Goal: Check status

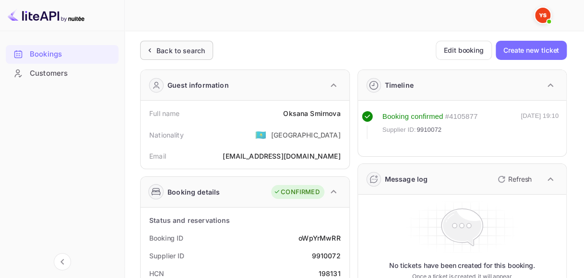
click at [192, 48] on div "Back to search" at bounding box center [180, 51] width 48 height 10
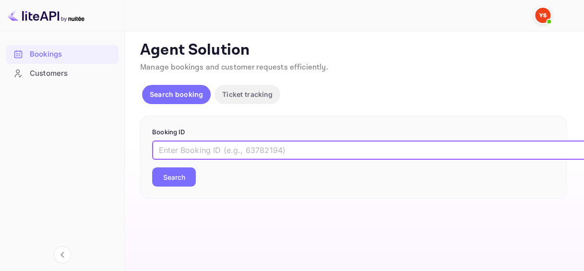
click at [206, 154] on input "text" at bounding box center [392, 150] width 480 height 19
paste input "9526730"
type input "9526730"
click at [179, 180] on button "Search" at bounding box center [174, 176] width 44 height 19
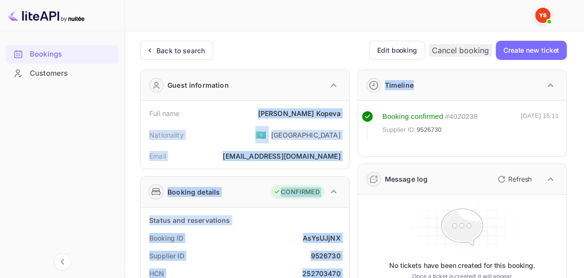
drag, startPoint x: 299, startPoint y: 113, endPoint x: 350, endPoint y: 113, distance: 51.3
click at [332, 114] on div "[PERSON_NAME]" at bounding box center [299, 113] width 83 height 10
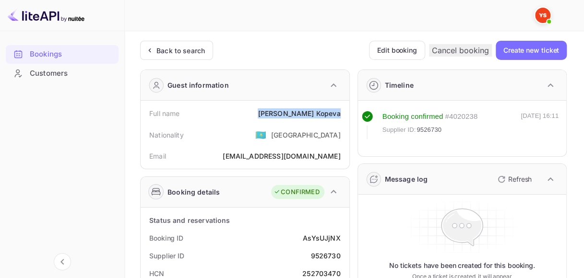
drag, startPoint x: 298, startPoint y: 112, endPoint x: 345, endPoint y: 112, distance: 47.5
click at [345, 112] on div "Full name [PERSON_NAME] Nationality 🇰🇿 [DEMOGRAPHIC_DATA] Email [EMAIL_ADDRESS]…" at bounding box center [245, 135] width 209 height 68
copy div "[PERSON_NAME]"
click at [322, 236] on div "AsYsUJjNX" at bounding box center [321, 238] width 37 height 10
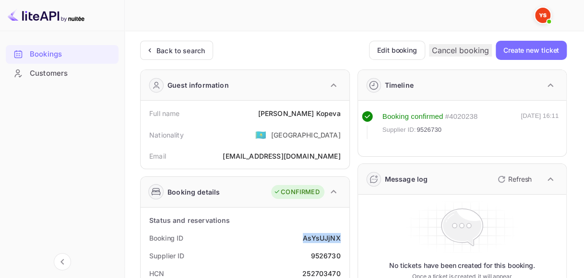
copy div "AsYsUJjNX"
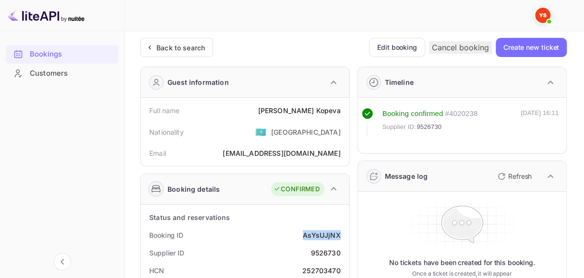
scroll to position [96, 0]
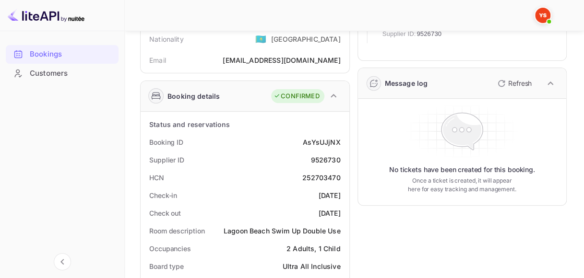
click at [321, 157] on div "9526730" at bounding box center [325, 160] width 30 height 10
copy div "9526730"
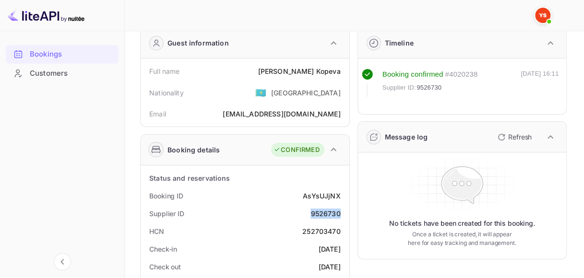
scroll to position [0, 0]
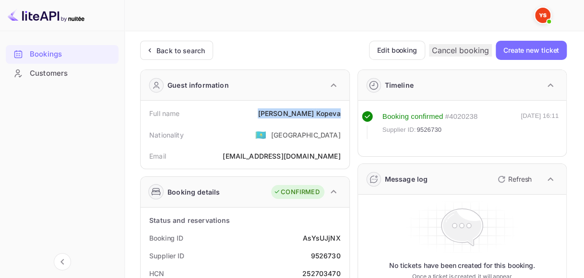
drag, startPoint x: 298, startPoint y: 113, endPoint x: 347, endPoint y: 113, distance: 48.9
click at [347, 113] on div "Full name [PERSON_NAME] Nationality 🇰🇿 [DEMOGRAPHIC_DATA] Email [EMAIL_ADDRESS]…" at bounding box center [245, 135] width 209 height 68
copy div "[PERSON_NAME]"
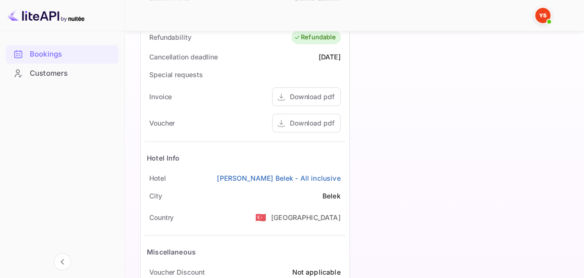
scroll to position [513, 0]
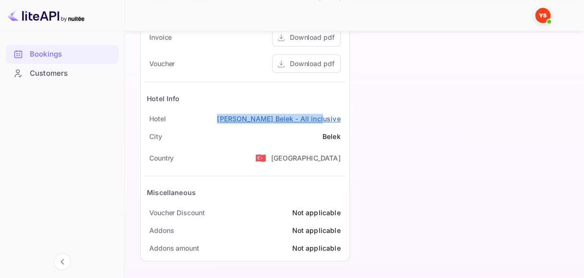
drag, startPoint x: 244, startPoint y: 116, endPoint x: 340, endPoint y: 117, distance: 96.0
click at [340, 117] on div "Hotel [PERSON_NAME] Belek - All inclusive" at bounding box center [244, 119] width 201 height 18
copy link "[PERSON_NAME] Belek - All inclusive"
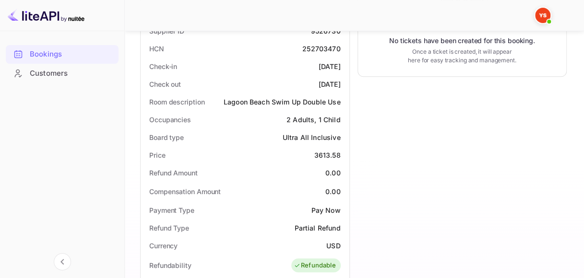
scroll to position [129, 0]
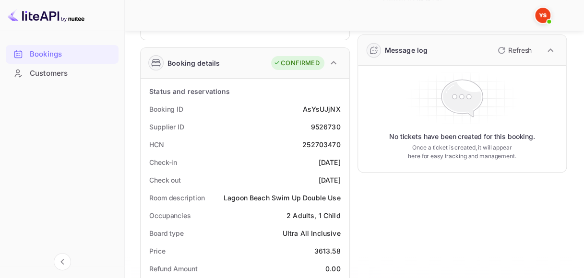
drag, startPoint x: 305, startPoint y: 160, endPoint x: 346, endPoint y: 160, distance: 40.8
copy div "[DATE]"
drag, startPoint x: 340, startPoint y: 178, endPoint x: 346, endPoint y: 178, distance: 6.2
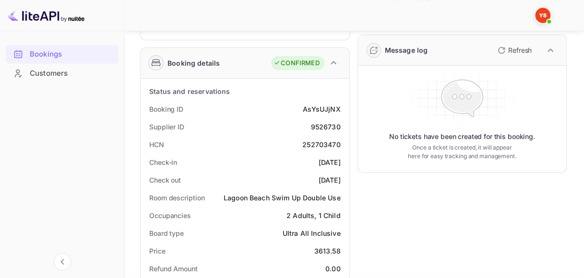
copy div "[DATE]"
click at [300, 126] on div "Supplier ID 9526730" at bounding box center [244, 127] width 201 height 18
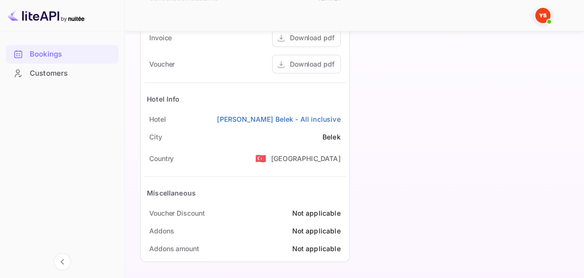
scroll to position [513, 0]
click at [309, 66] on div "Download pdf" at bounding box center [312, 64] width 45 height 10
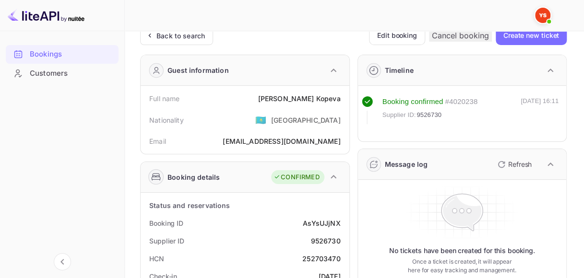
scroll to position [0, 0]
